Goal: Task Accomplishment & Management: Manage account settings

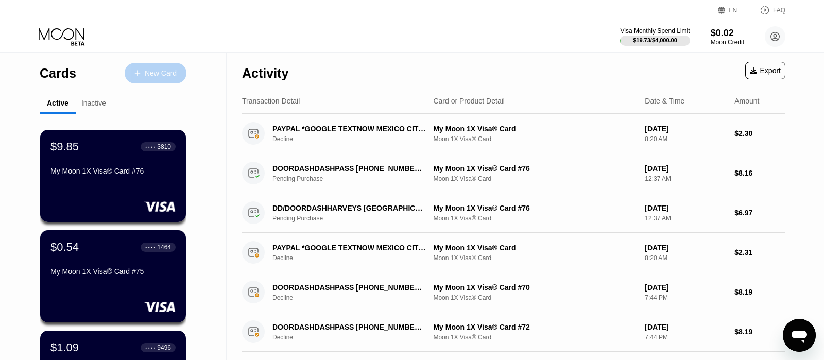
click at [177, 73] on div "New Card" at bounding box center [156, 73] width 62 height 21
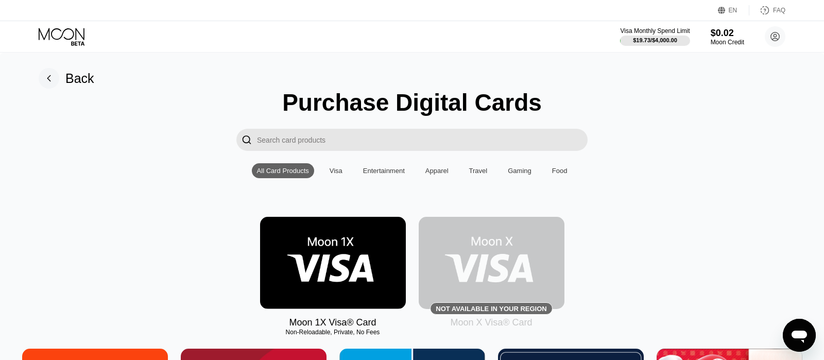
drag, startPoint x: 475, startPoint y: 305, endPoint x: 452, endPoint y: 301, distance: 23.0
click at [476, 305] on img at bounding box center [491, 263] width 146 height 92
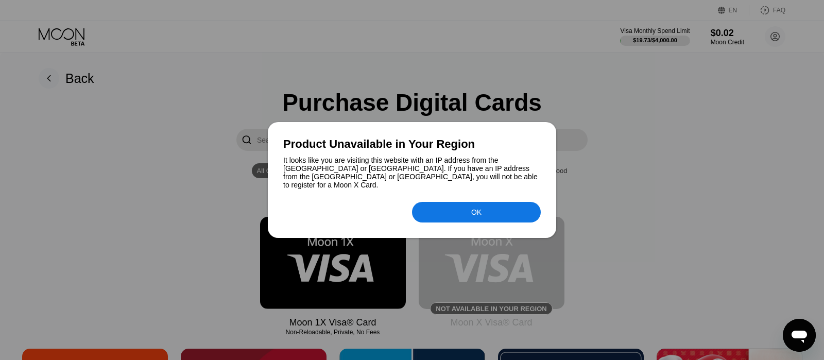
click at [475, 213] on div "OK" at bounding box center [476, 212] width 10 height 8
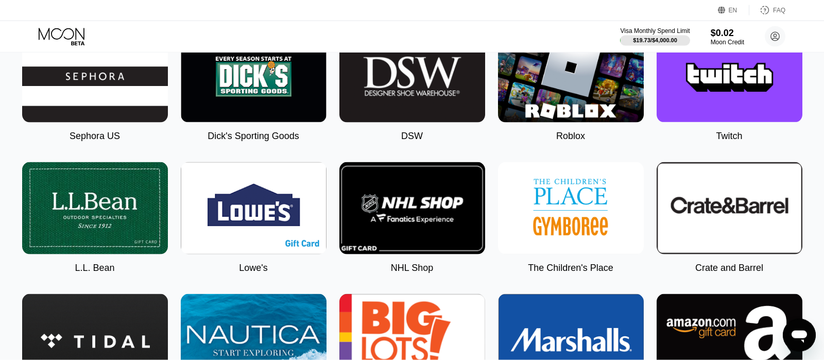
scroll to position [1158, 0]
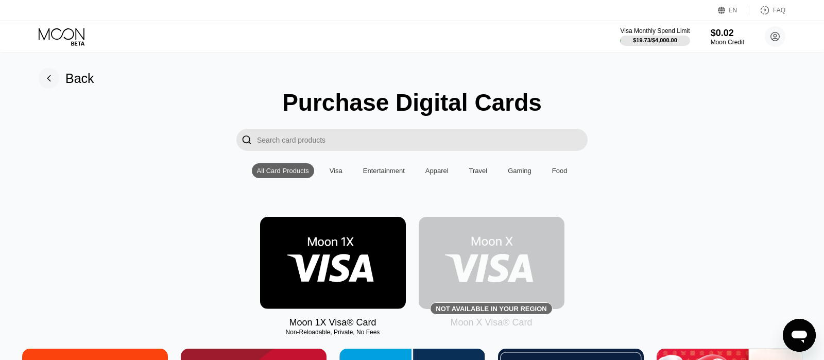
click at [85, 40] on icon at bounding box center [63, 37] width 48 height 18
